Goal: Communication & Community: Answer question/provide support

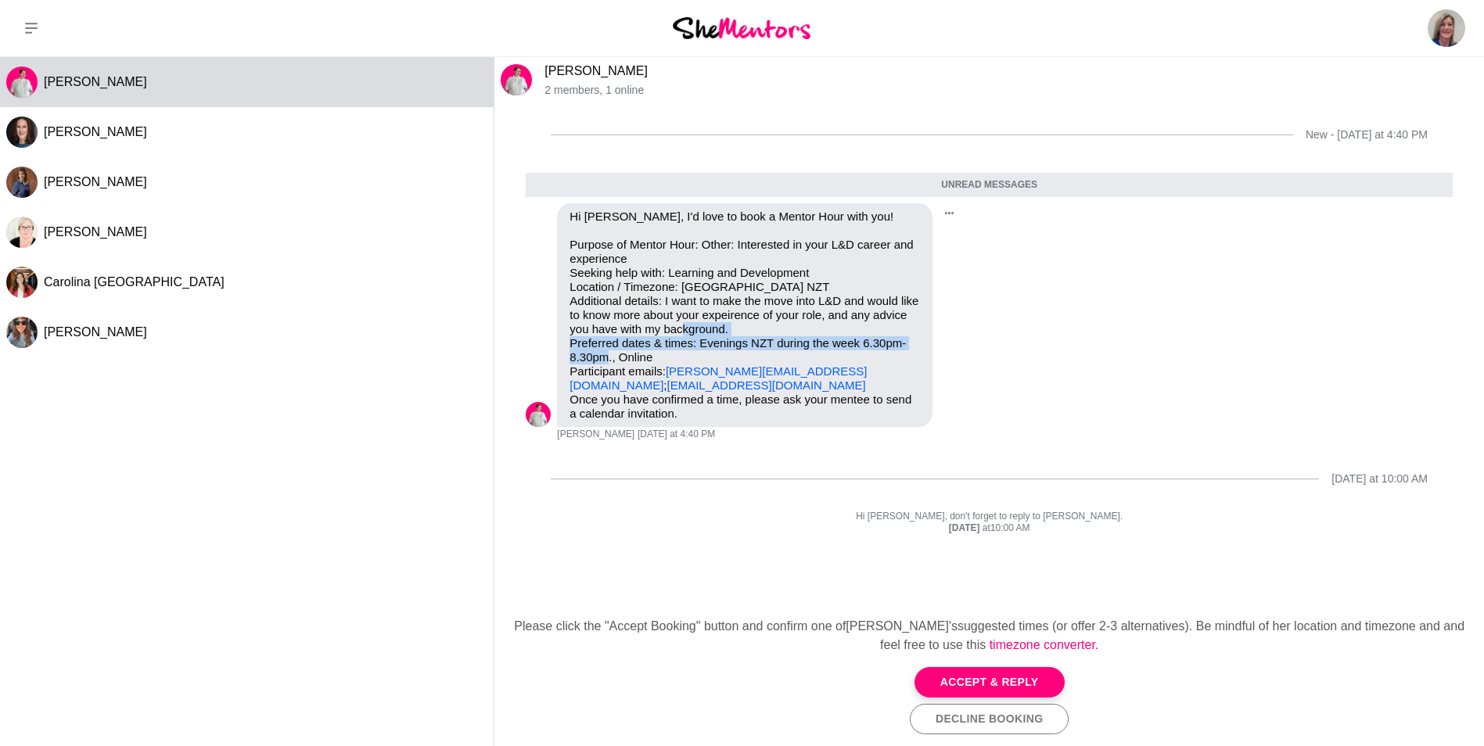
drag, startPoint x: 570, startPoint y: 344, endPoint x: 687, endPoint y: 353, distance: 117.7
click at [687, 353] on p "Purpose of Mentor Hour: Other: Interested in your L&D career and experience See…" at bounding box center [745, 315] width 351 height 155
drag, startPoint x: 687, startPoint y: 353, endPoint x: 664, endPoint y: 344, distance: 24.3
copy p "Preferred dates & times: Evenings NZT during the week 6.30pm-8.30pm., Online"
click at [985, 680] on button "Accept & Reply" at bounding box center [990, 682] width 150 height 31
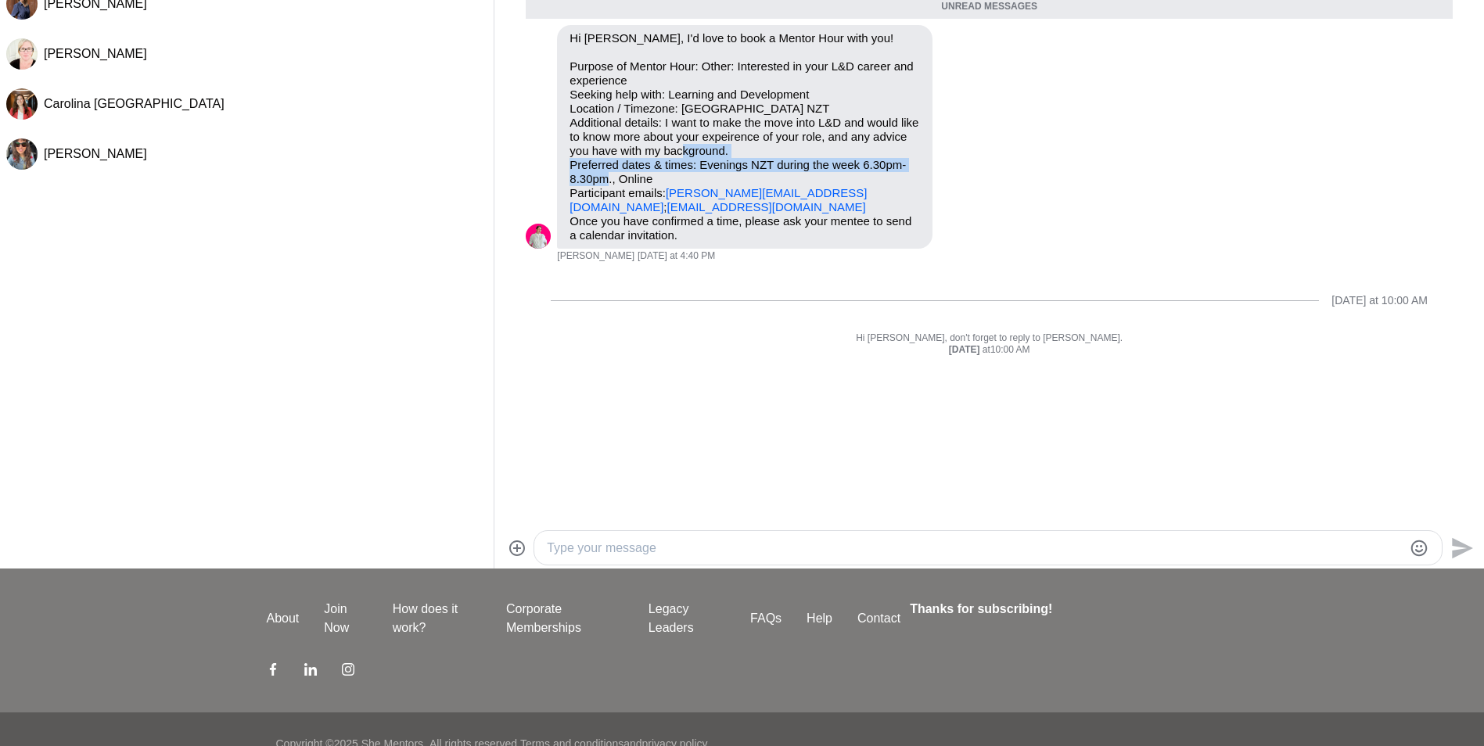
scroll to position [207, 0]
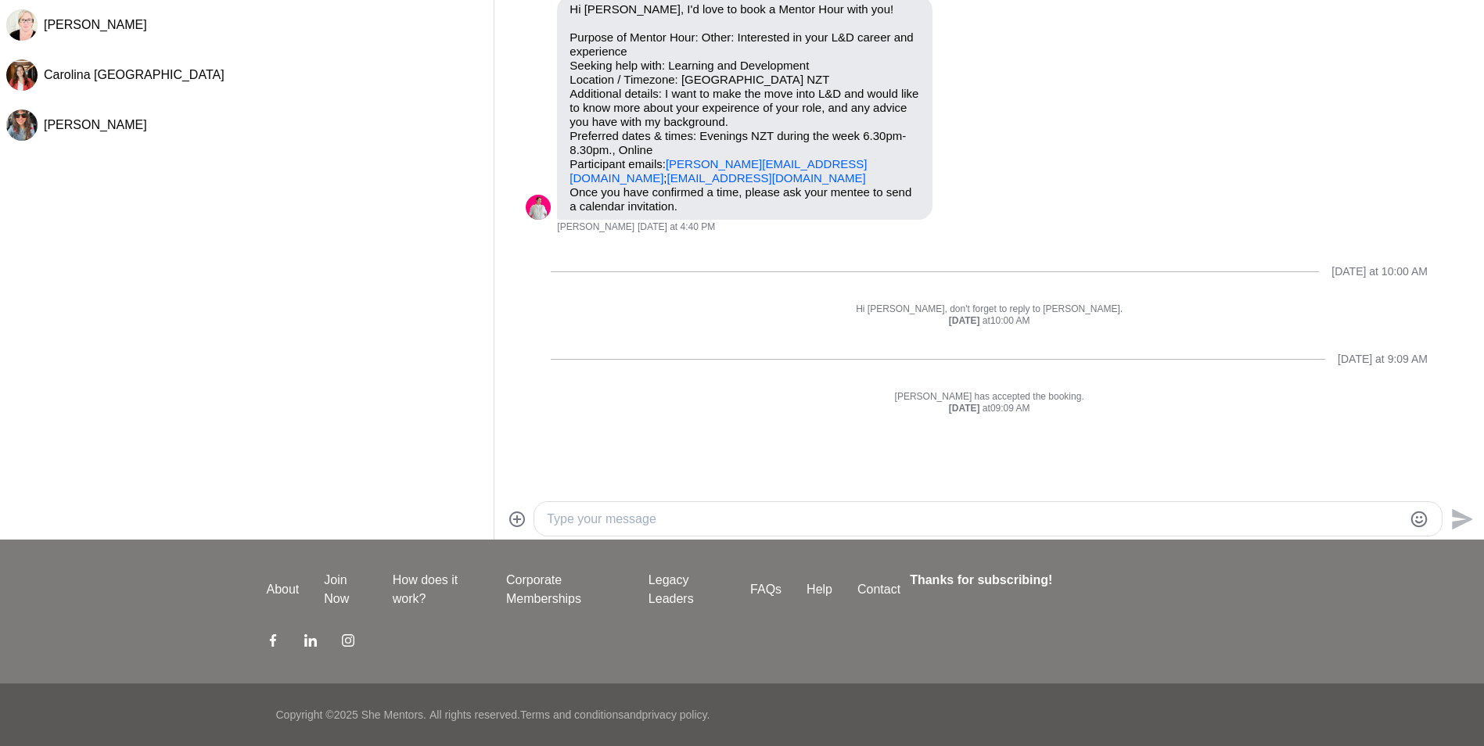
click at [563, 515] on textarea "Type your message" at bounding box center [975, 519] width 856 height 19
click at [1011, 519] on textarea "Hi [PERSON_NAME], I'd love to have a chat with you about all things L&D! Apolog…" at bounding box center [975, 519] width 856 height 19
click at [1071, 521] on textarea "Hi [PERSON_NAME], I'd love to have a chat with you about all things L&D! Apolog…" at bounding box center [975, 519] width 856 height 19
click at [1135, 521] on textarea "Hi [PERSON_NAME], I'd love to have a chat with you about all things L&D! Apolog…" at bounding box center [975, 519] width 856 height 19
click at [1358, 520] on textarea "Hi [PERSON_NAME], I'd love to have a chat with you about all things L&D! Apolog…" at bounding box center [975, 519] width 856 height 19
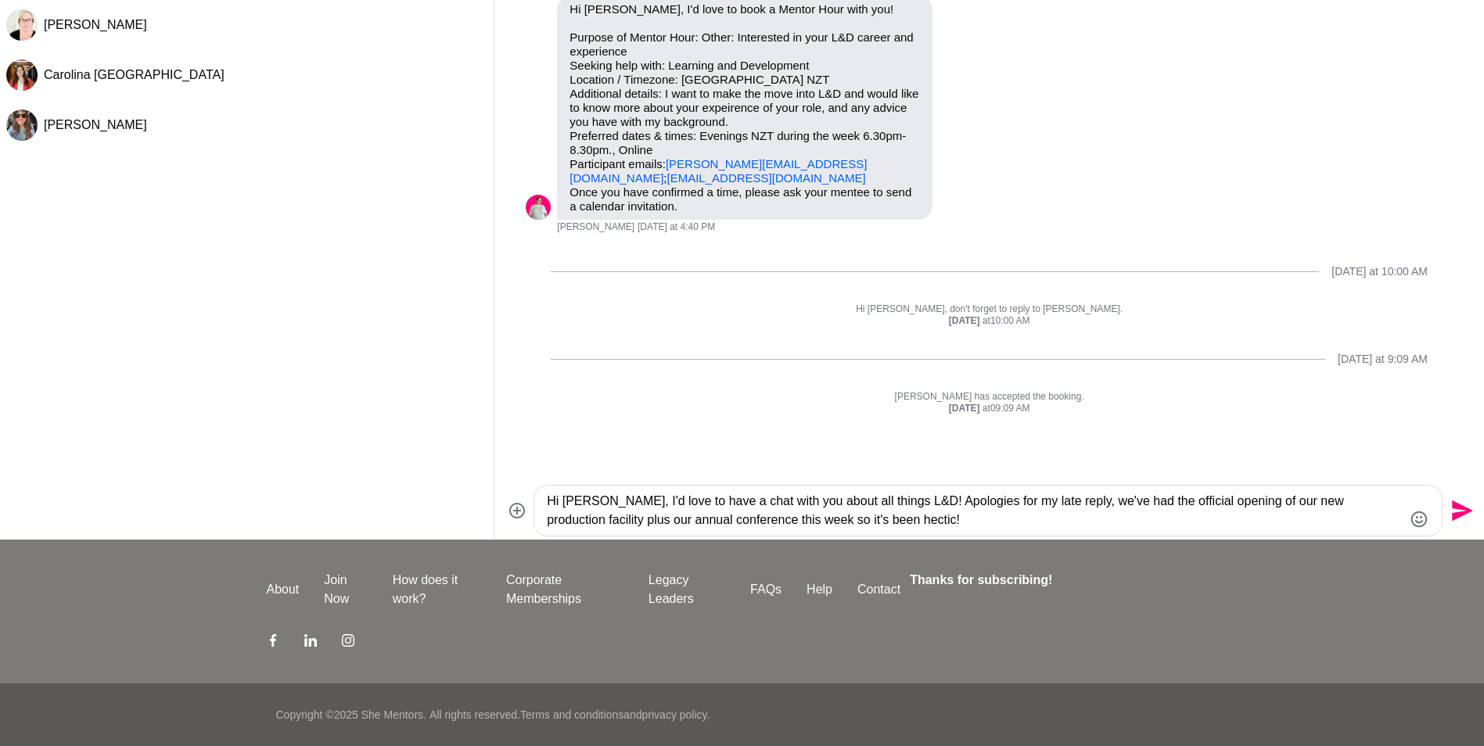
click at [635, 521] on textarea "Hi [PERSON_NAME], I'd love to have a chat with you about all things L&D! Apolog…" at bounding box center [975, 511] width 856 height 38
click at [884, 523] on textarea "Hi [PERSON_NAME], I'd love to have a chat with you about all things L&D! Apolog…" at bounding box center [975, 511] width 856 height 38
click at [1030, 523] on textarea "Hi [PERSON_NAME], I'd love to have a chat with you about all things L&D! Apolog…" at bounding box center [975, 511] width 856 height 38
click at [1088, 523] on textarea "Hi [PERSON_NAME], I'd love to have a chat with you about all things L&D! Apolog…" at bounding box center [975, 511] width 856 height 38
click at [1175, 523] on textarea "Hi [PERSON_NAME], I'd love to have a chat with you about all things L&D! Apolog…" at bounding box center [975, 511] width 856 height 38
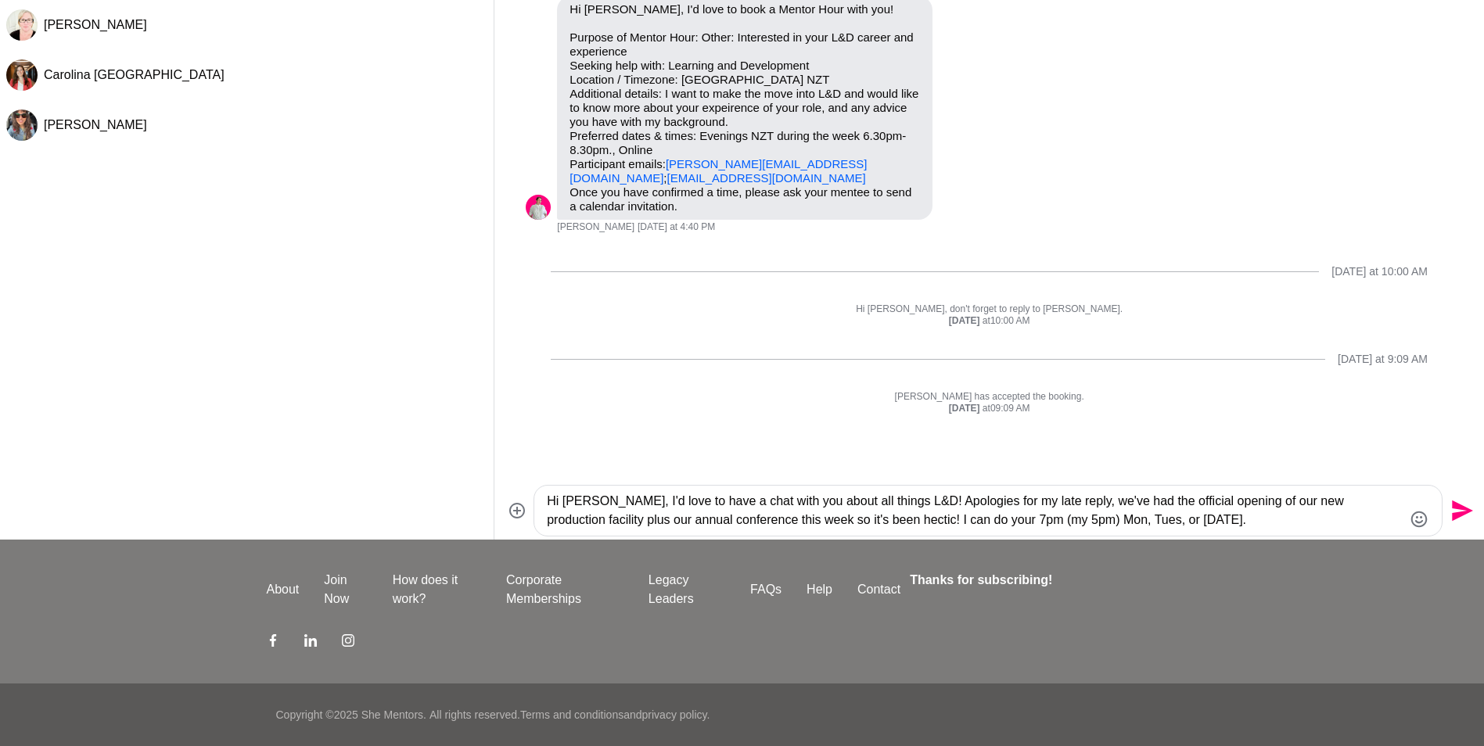
click at [1209, 520] on textarea "Hi [PERSON_NAME], I'd love to have a chat with you about all things L&D! Apolog…" at bounding box center [975, 511] width 856 height 38
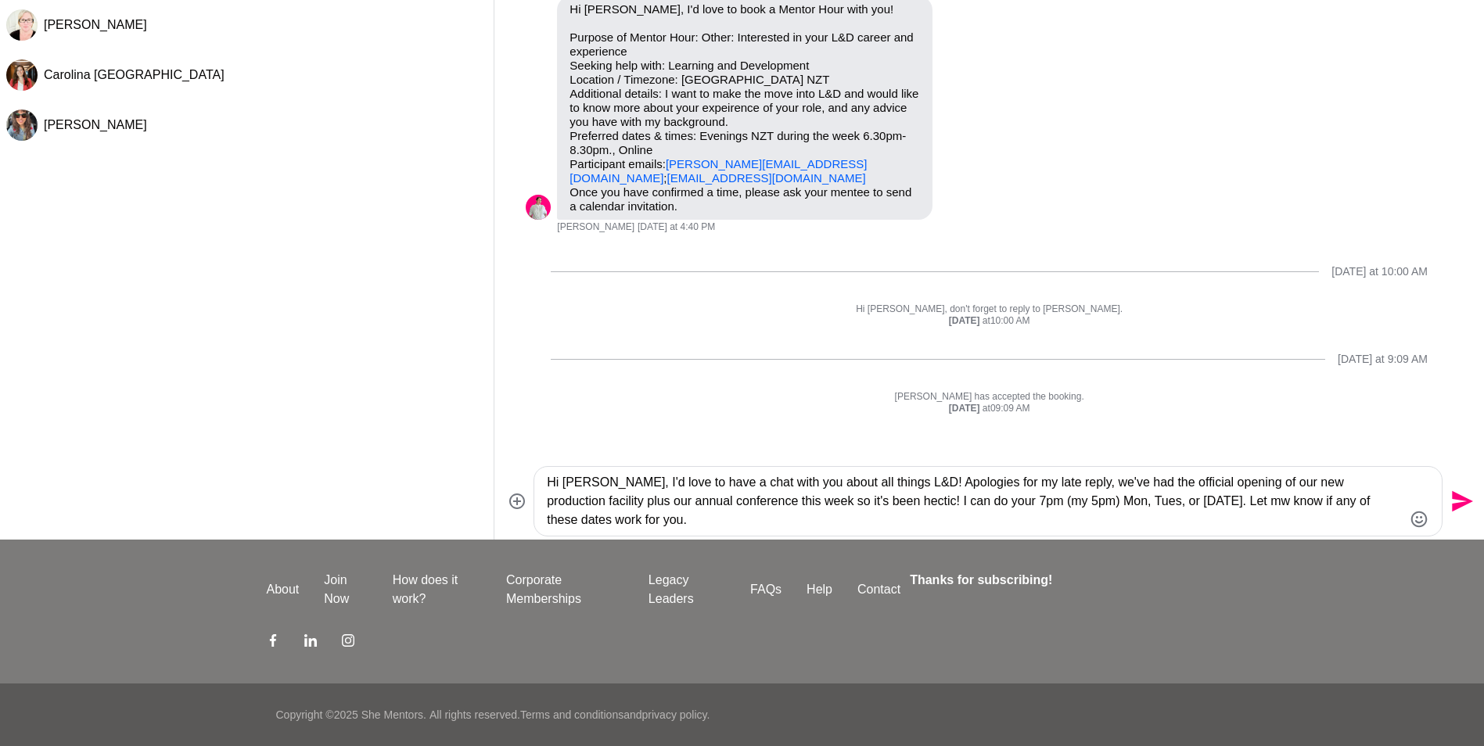
type textarea "Hi [PERSON_NAME], I'd love to have a chat with you about all things L&D! Apolog…"
click at [1453, 499] on icon "Send" at bounding box center [1462, 501] width 21 height 21
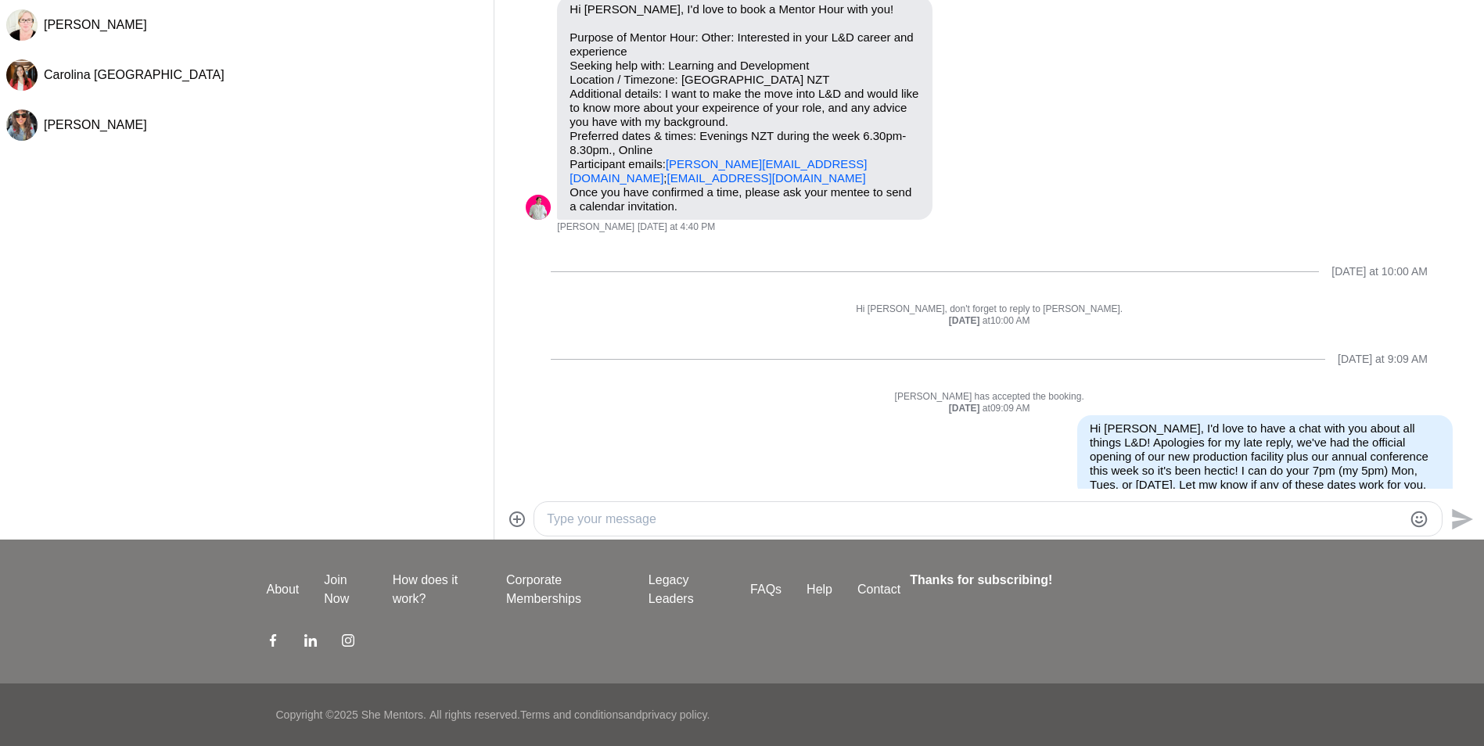
scroll to position [30, 0]
